Goal: Task Accomplishment & Management: Use online tool/utility

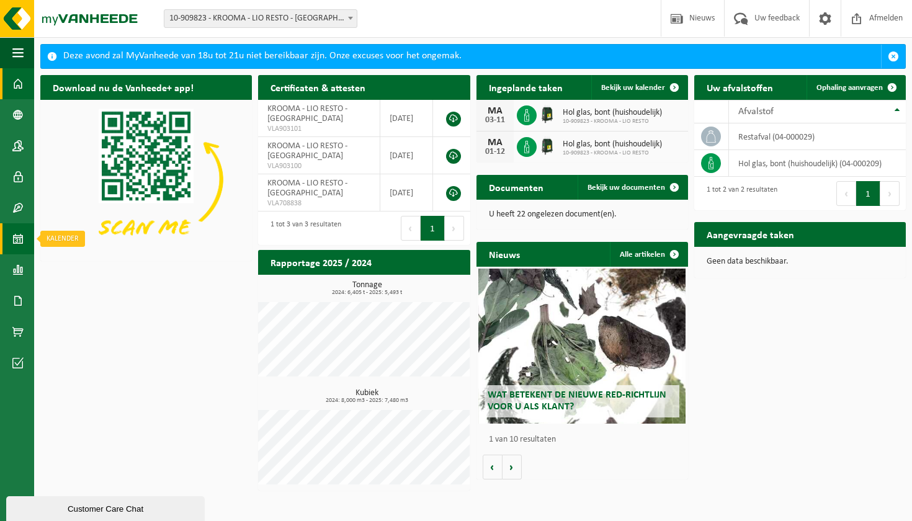
click at [20, 237] on span at bounding box center [17, 238] width 11 height 31
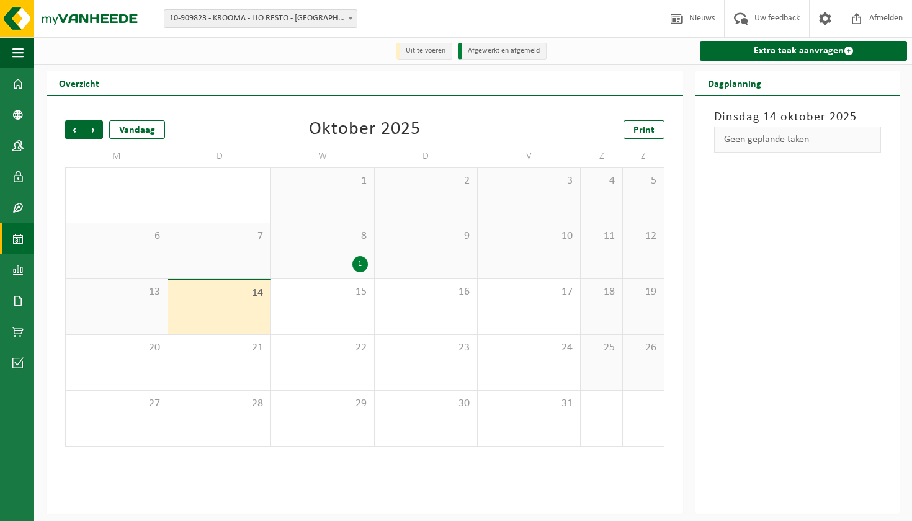
click at [359, 265] on div "1" at bounding box center [360, 264] width 16 height 16
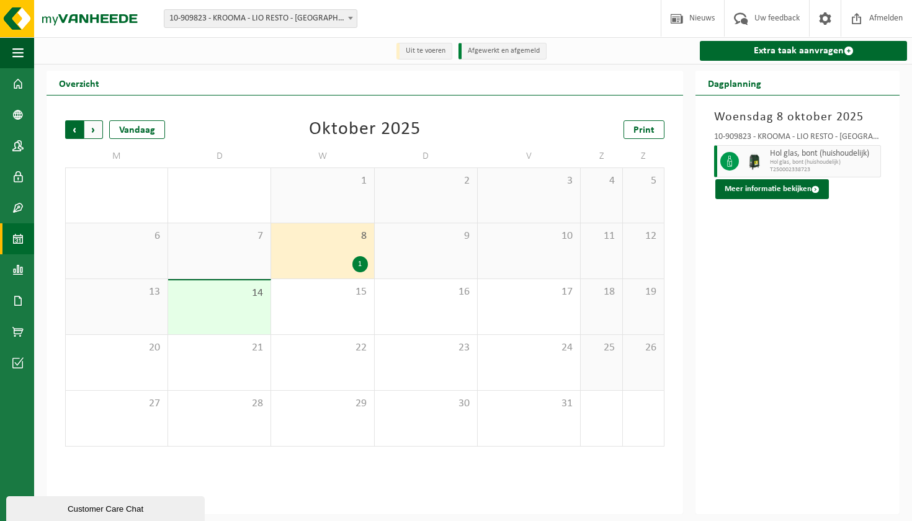
click at [96, 128] on span "Volgende" at bounding box center [93, 129] width 19 height 19
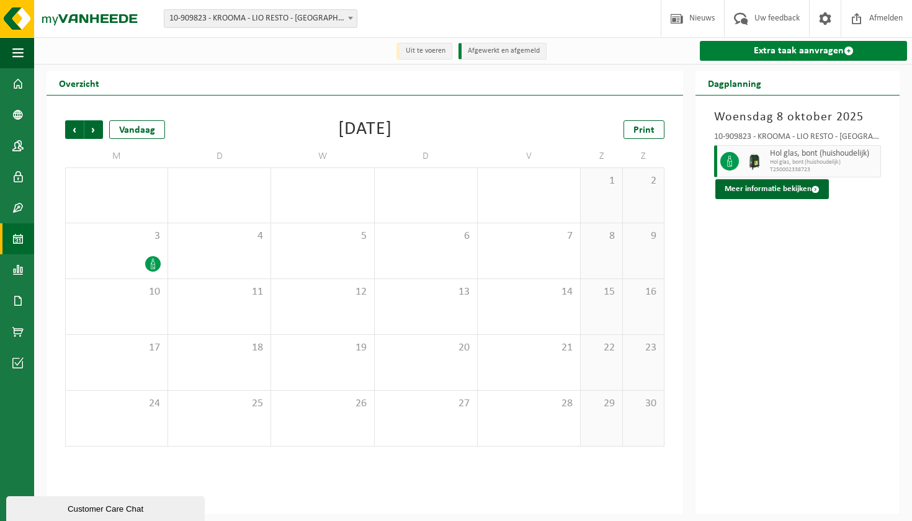
click at [724, 58] on link "Extra taak aanvragen" at bounding box center [803, 51] width 207 height 20
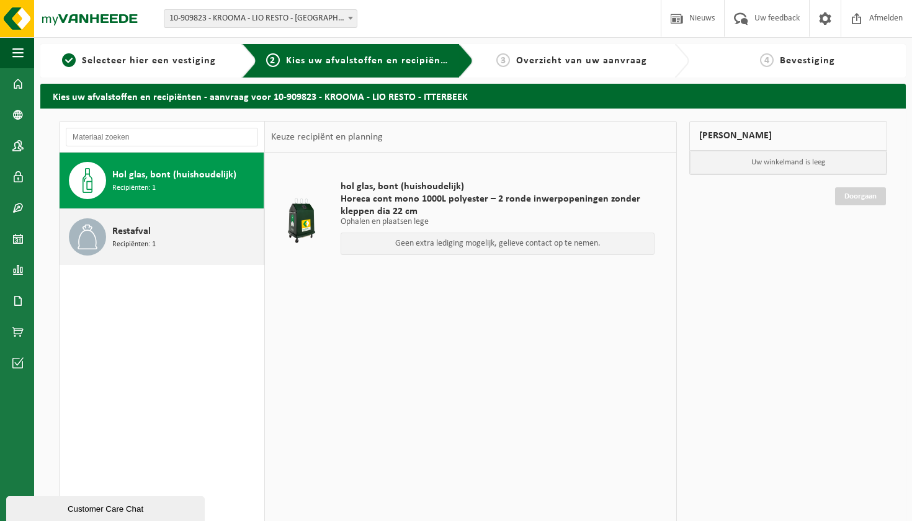
click at [155, 226] on div "Restafval Recipiënten: 1" at bounding box center [186, 236] width 148 height 37
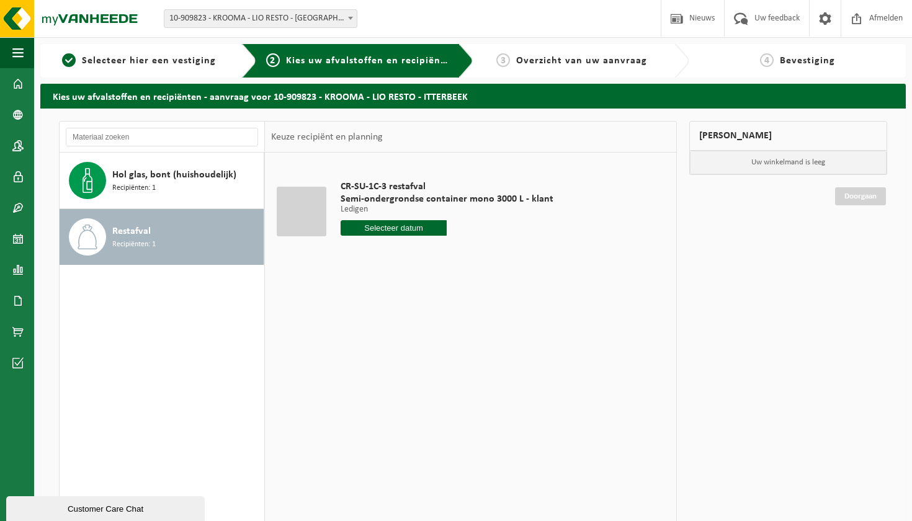
click at [409, 229] on input "text" at bounding box center [394, 228] width 107 height 16
click at [416, 336] on div "16" at bounding box center [417, 338] width 22 height 20
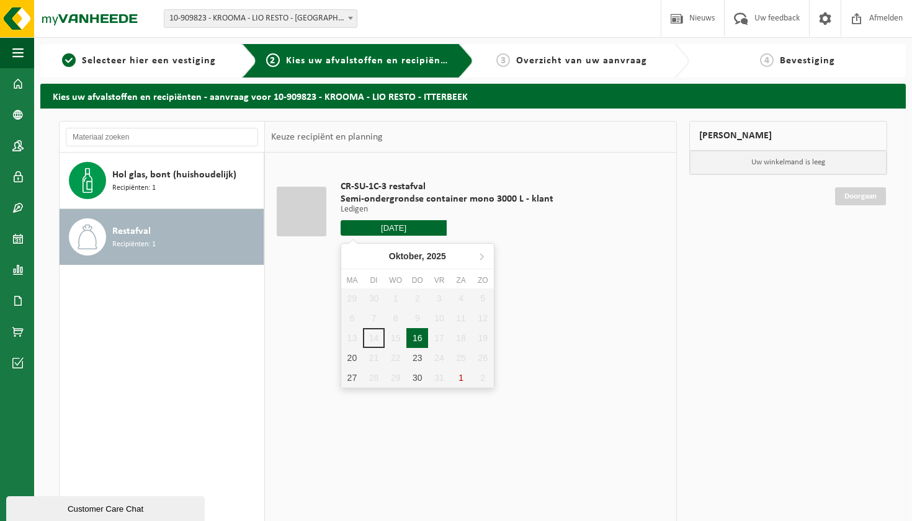
type input "Van 2025-10-16"
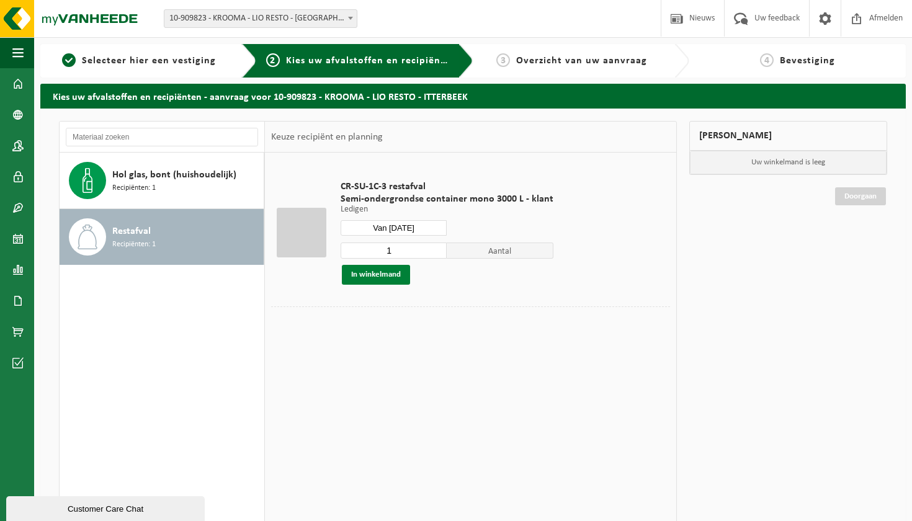
click at [391, 281] on button "In winkelmand" at bounding box center [376, 275] width 68 height 20
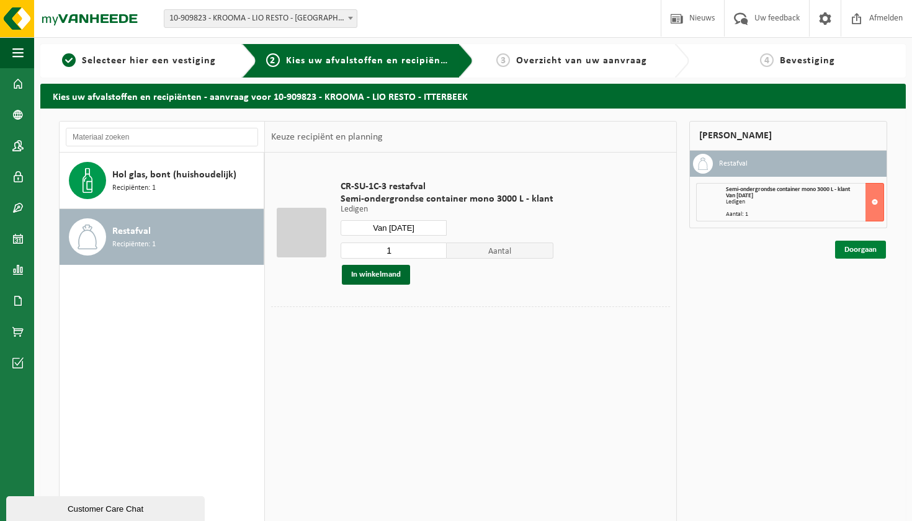
click at [842, 250] on link "Doorgaan" at bounding box center [860, 250] width 51 height 18
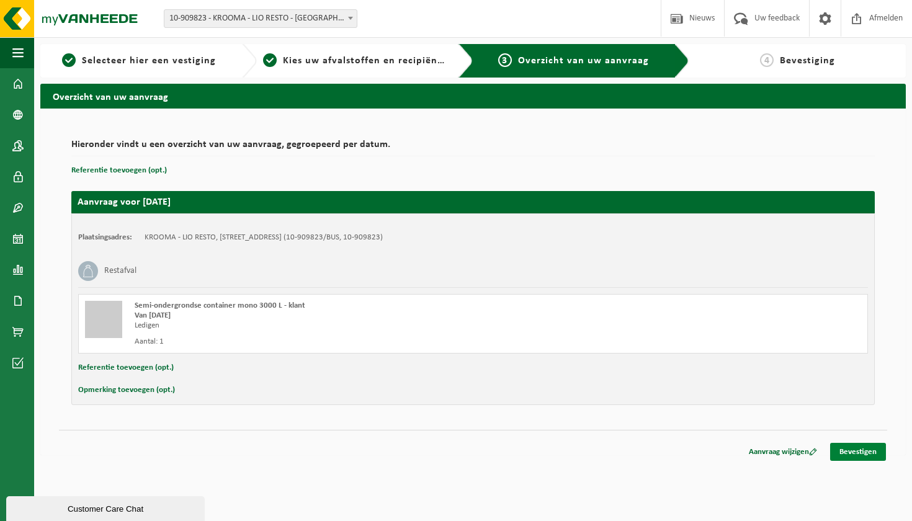
click at [866, 446] on link "Bevestigen" at bounding box center [858, 452] width 56 height 18
